Goal: Information Seeking & Learning: Learn about a topic

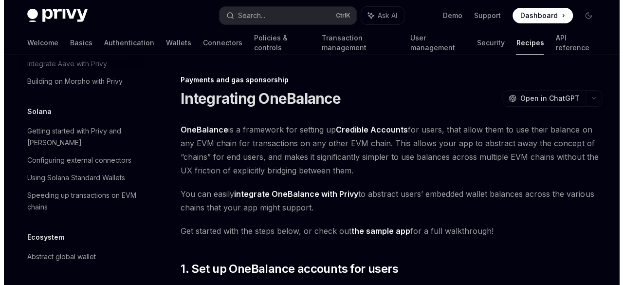
scroll to position [1492, 0]
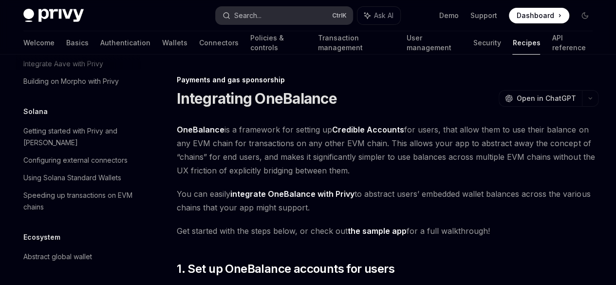
click at [244, 16] on div "Search..." at bounding box center [247, 16] width 27 height 12
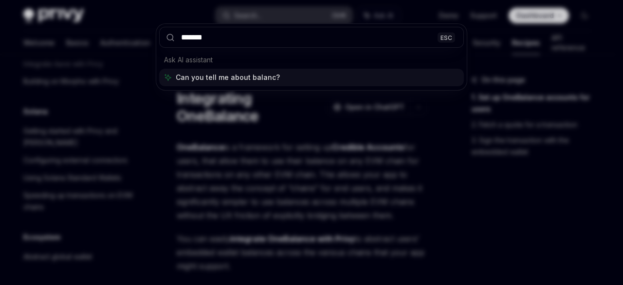
type input "********"
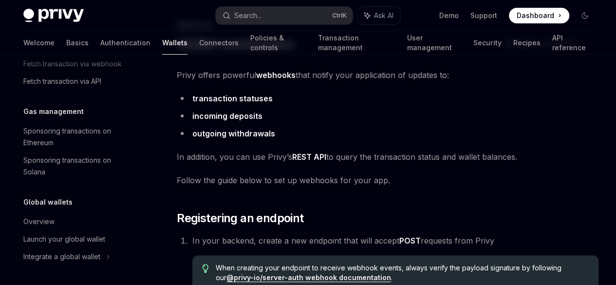
scroll to position [416, 0]
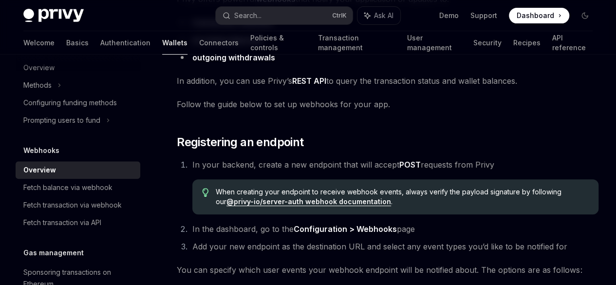
drag, startPoint x: 384, startPoint y: 109, endPoint x: 410, endPoint y: 121, distance: 28.8
click at [282, 10] on button "Search... Ctrl K" at bounding box center [284, 16] width 137 height 18
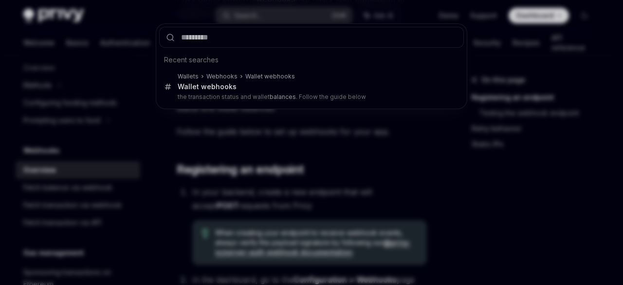
click at [319, 139] on div "Recent searches Wallets Webhooks Wallet webhooks Wallet webhooks the transactio…" at bounding box center [311, 142] width 623 height 285
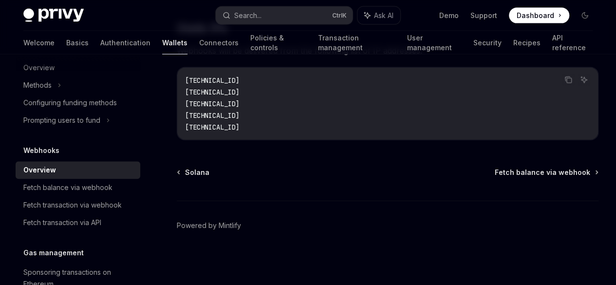
scroll to position [1347, 0]
click at [102, 186] on div "Fetch balance via webhook" at bounding box center [67, 188] width 89 height 12
type textarea "*"
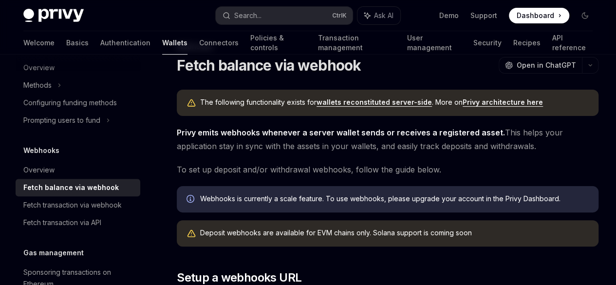
scroll to position [49, 0]
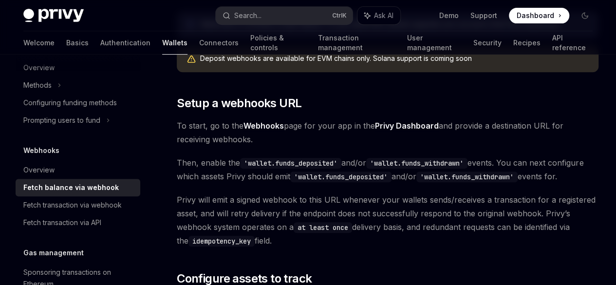
drag, startPoint x: 434, startPoint y: 142, endPoint x: 430, endPoint y: 154, distance: 13.1
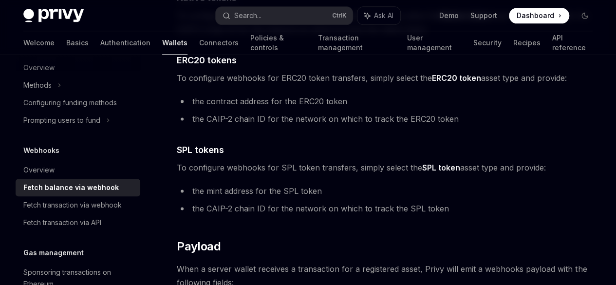
scroll to position [593, 0]
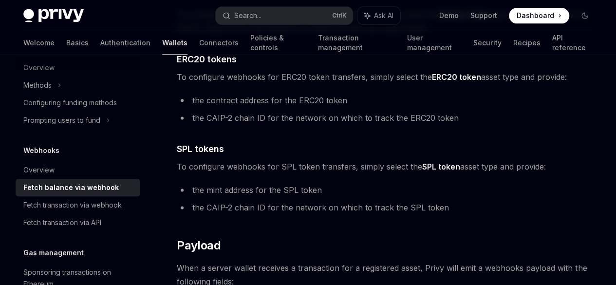
drag, startPoint x: 429, startPoint y: 145, endPoint x: 438, endPoint y: 136, distance: 12.7
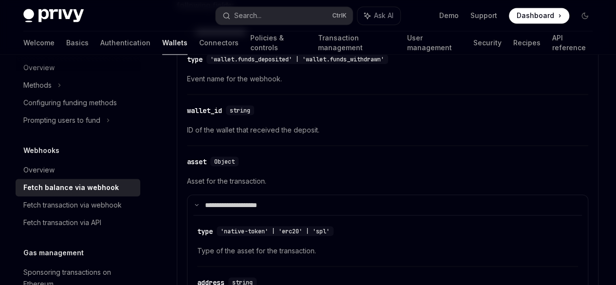
scroll to position [868, 0]
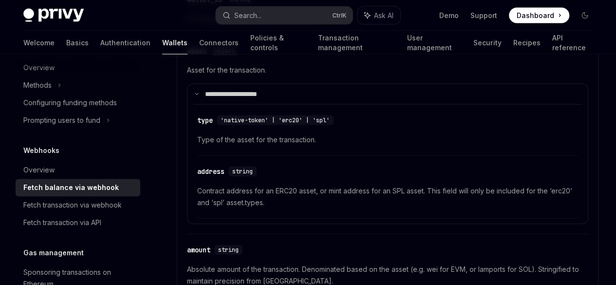
drag, startPoint x: 438, startPoint y: 136, endPoint x: 424, endPoint y: 146, distance: 17.3
drag, startPoint x: 423, startPoint y: 138, endPoint x: 402, endPoint y: 98, distance: 45.7
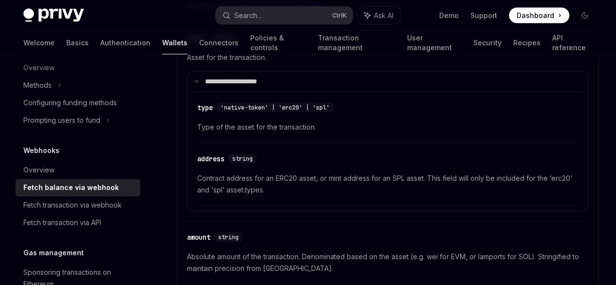
scroll to position [993, 0]
drag, startPoint x: 431, startPoint y: 109, endPoint x: 436, endPoint y: 115, distance: 7.6
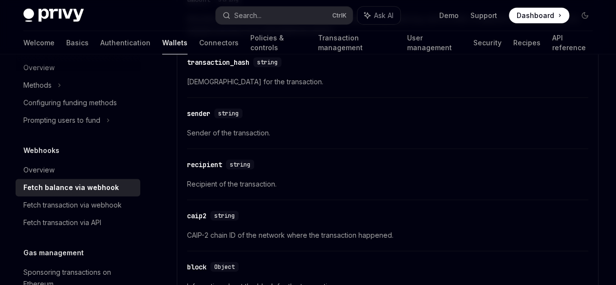
drag, startPoint x: 435, startPoint y: 106, endPoint x: 435, endPoint y: 161, distance: 55.5
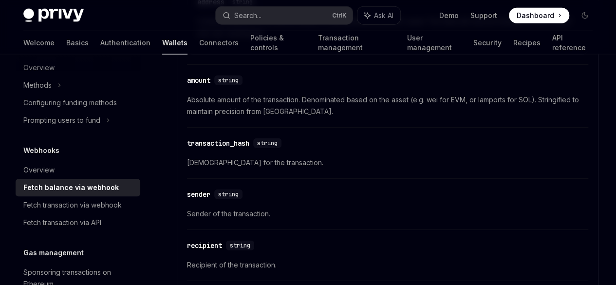
scroll to position [1158, 0]
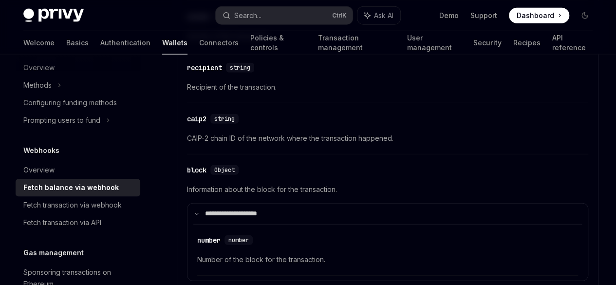
scroll to position [1256, 0]
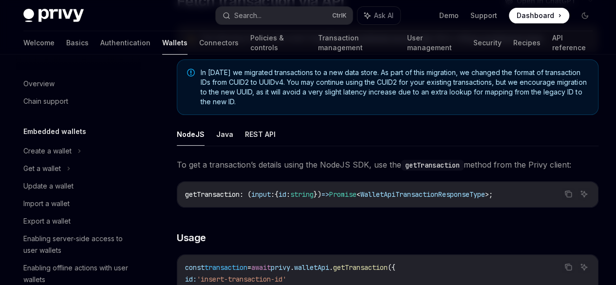
scroll to position [468, 0]
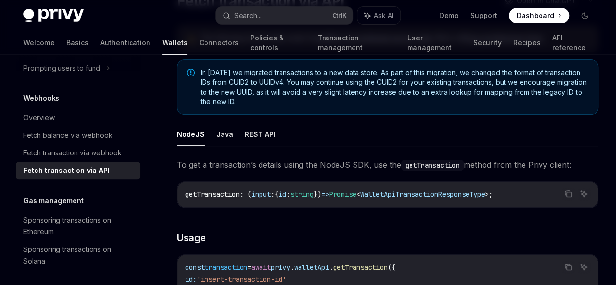
drag, startPoint x: 257, startPoint y: 99, endPoint x: 408, endPoint y: 146, distance: 158.2
click at [408, 107] on span "In August 2025 we migrated transactions to a new data store. As part of this mi…" at bounding box center [393, 87] width 387 height 39
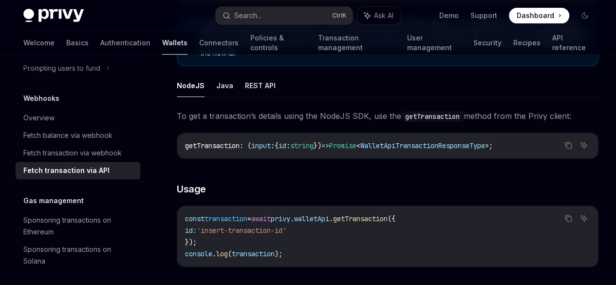
drag, startPoint x: 407, startPoint y: 143, endPoint x: 410, endPoint y: 157, distance: 14.9
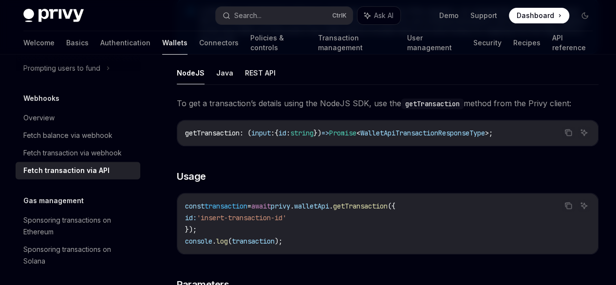
drag, startPoint x: 410, startPoint y: 157, endPoint x: 413, endPoint y: 180, distance: 22.6
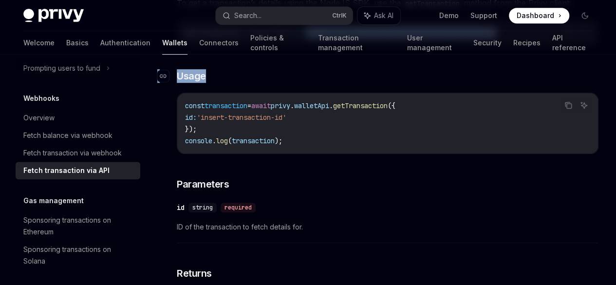
click at [293, 83] on h3 "​ Usage" at bounding box center [387, 76] width 421 height 14
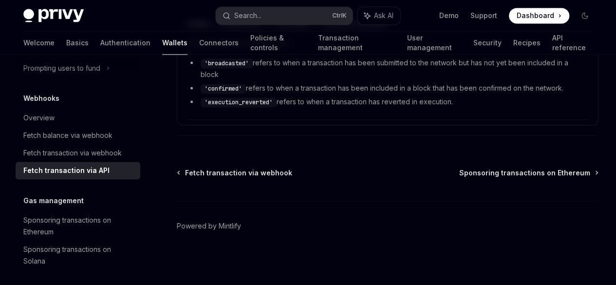
scroll to position [873, 0]
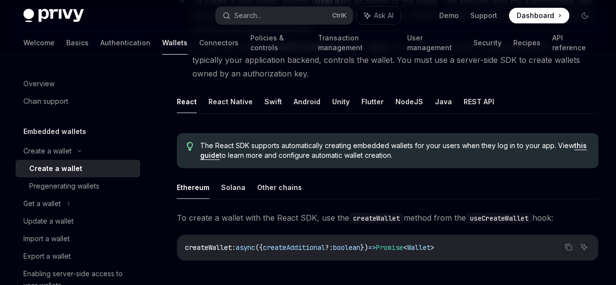
drag, startPoint x: 414, startPoint y: 138, endPoint x: 424, endPoint y: 155, distance: 20.3
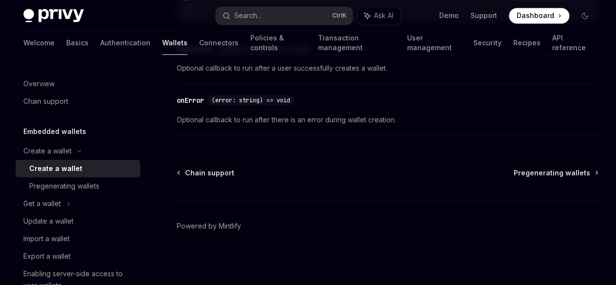
scroll to position [981, 0]
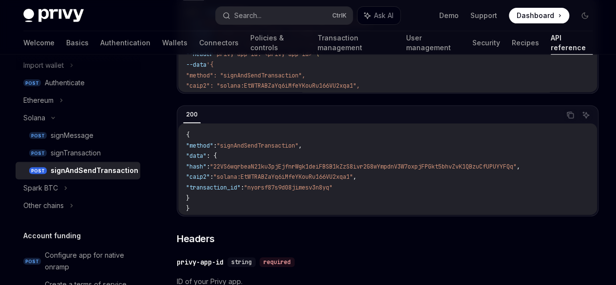
scroll to position [51, 0]
